Goal: Find contact information: Find contact information

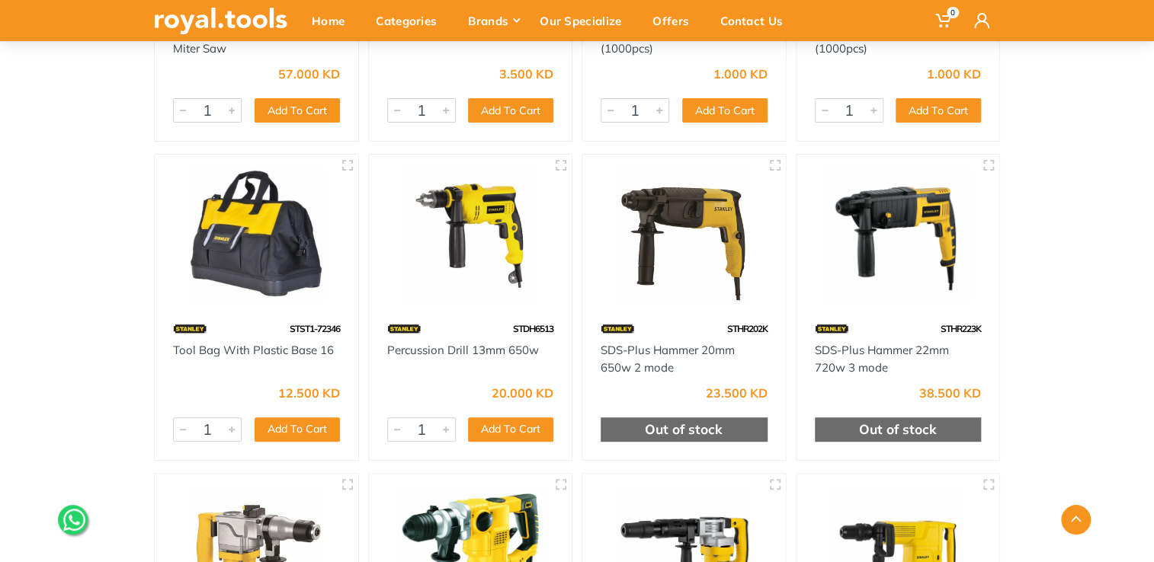
scroll to position [7924, 0]
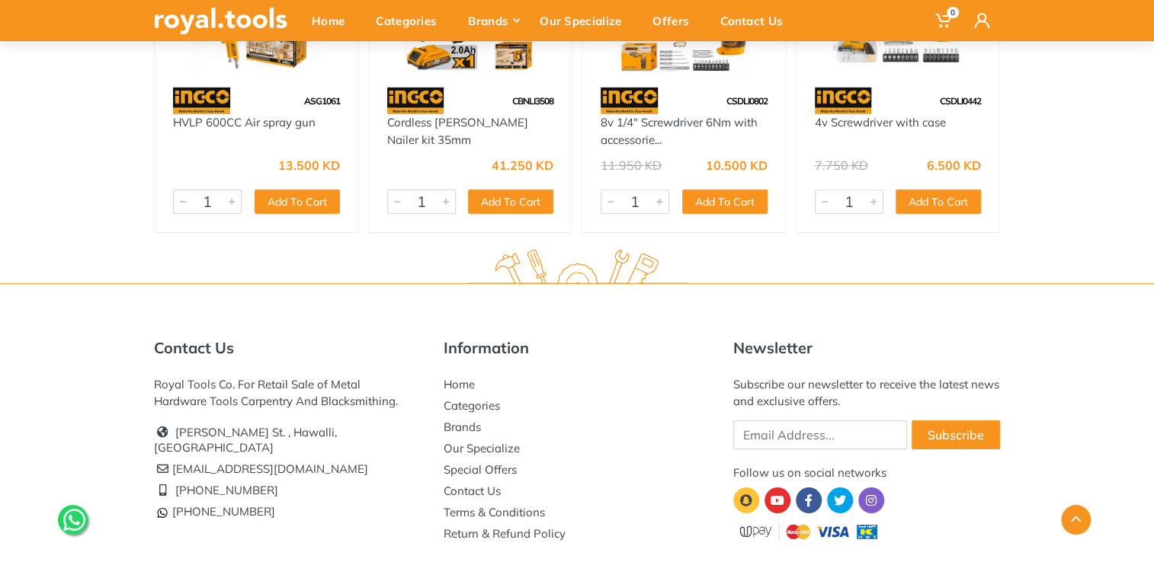
scroll to position [19639, 0]
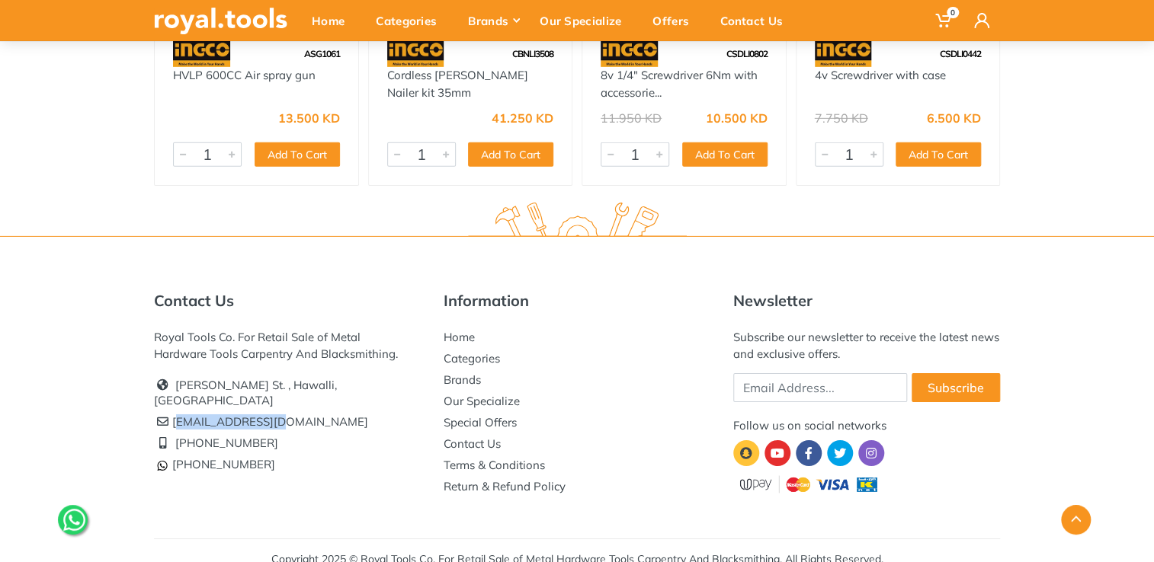
drag, startPoint x: 175, startPoint y: 386, endPoint x: 259, endPoint y: 396, distance: 84.5
click at [259, 411] on li "[EMAIL_ADDRESS][DOMAIN_NAME]" at bounding box center [287, 421] width 267 height 21
copy li "[EMAIL_ADDRESS][DOMAIN_NAME]"
click at [202, 457] on link "[PHONE_NUMBER]" at bounding box center [214, 464] width 121 height 14
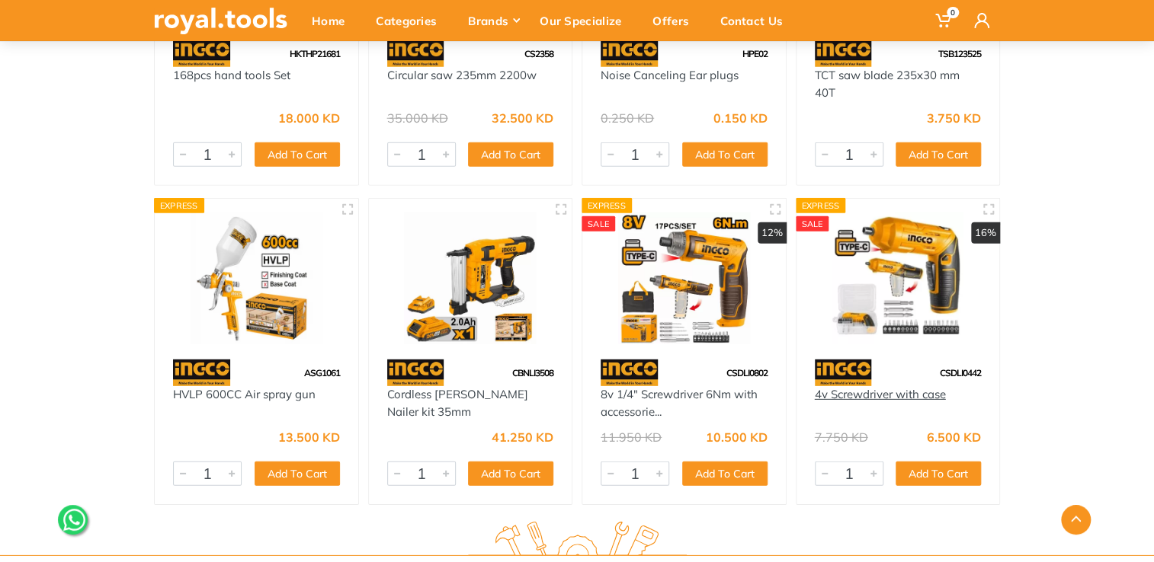
scroll to position [19639, 0]
